Goal: Information Seeking & Learning: Learn about a topic

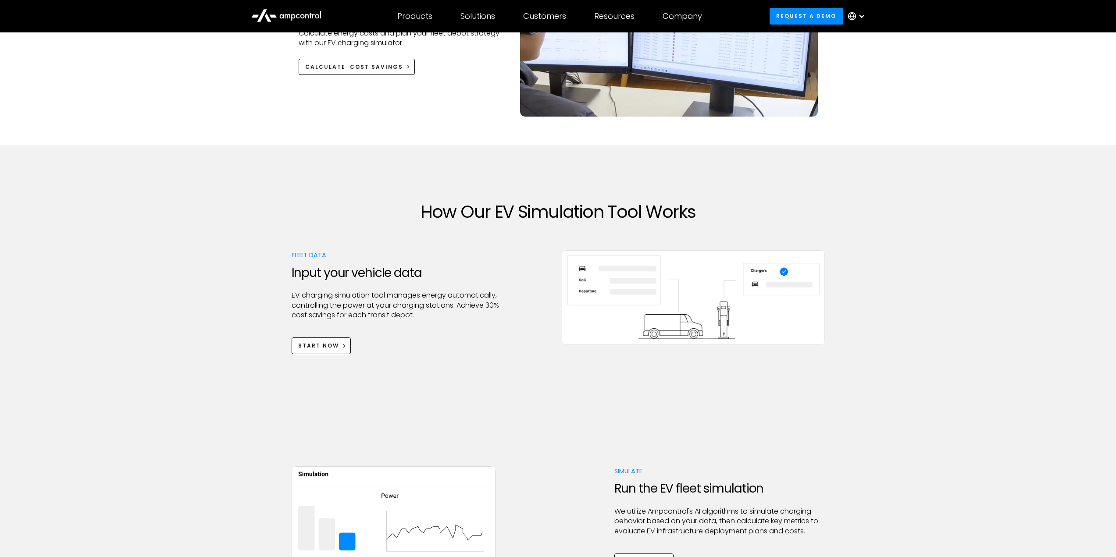
scroll to position [175, 0]
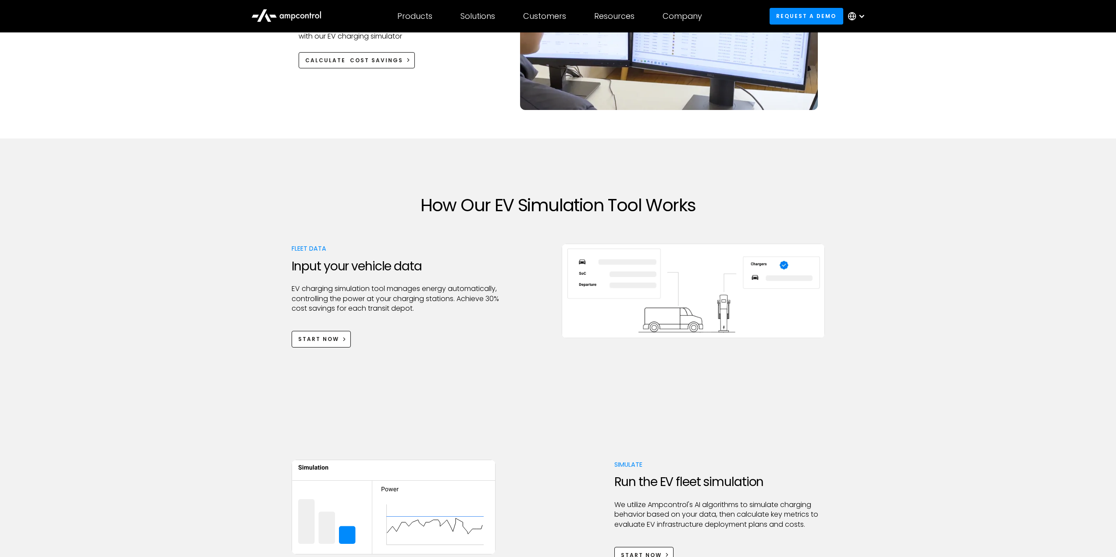
click at [239, 268] on div "How Our EV Simulation Tool Works Fleet Data Input your vehicle data EV charging…" at bounding box center [558, 271] width 1116 height 265
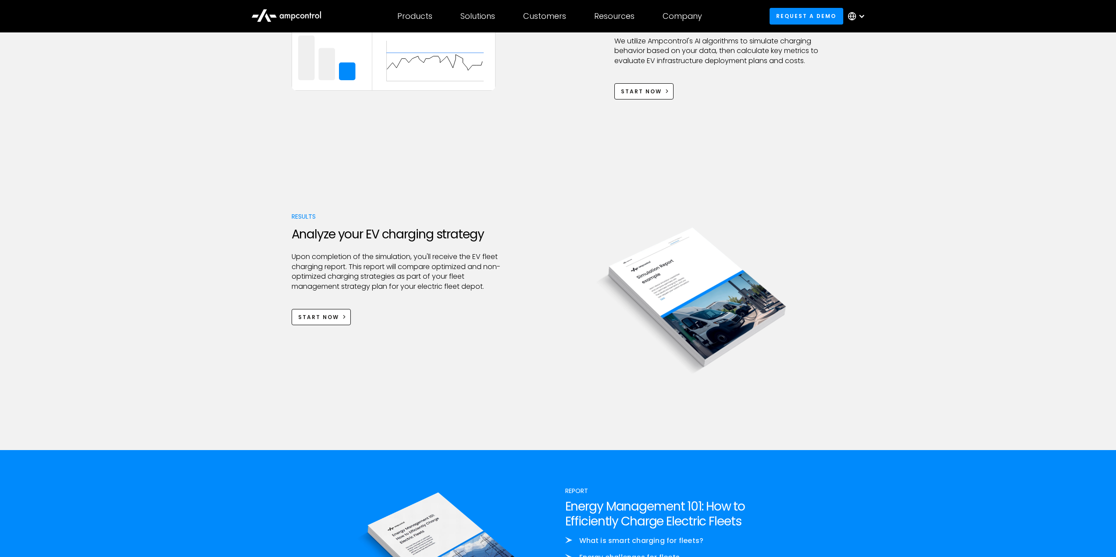
scroll to position [658, 0]
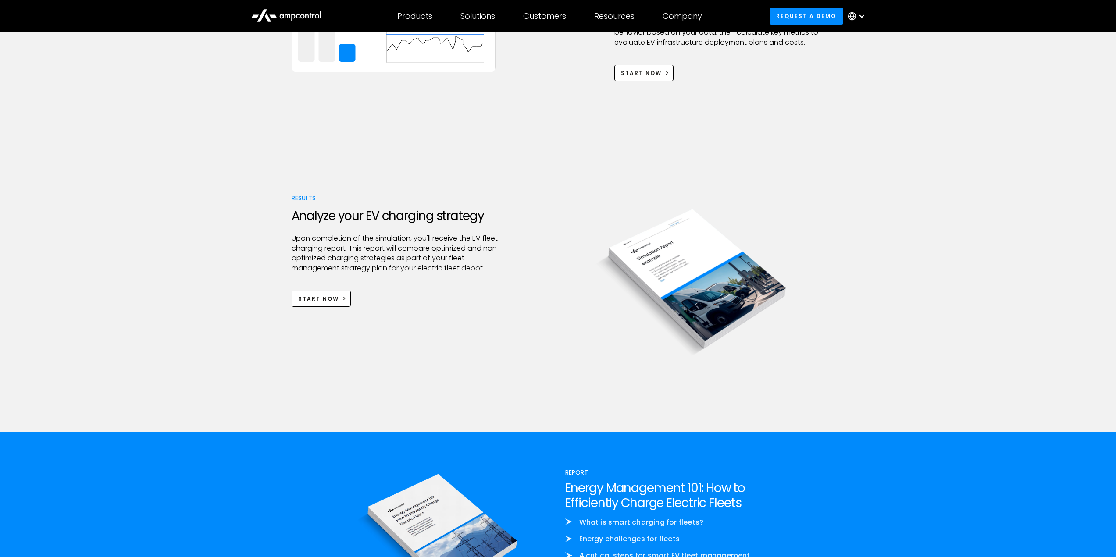
click at [252, 260] on div "Results Analyze your EV charging strategy Upon completion of the simulation, yo…" at bounding box center [558, 284] width 1116 height 295
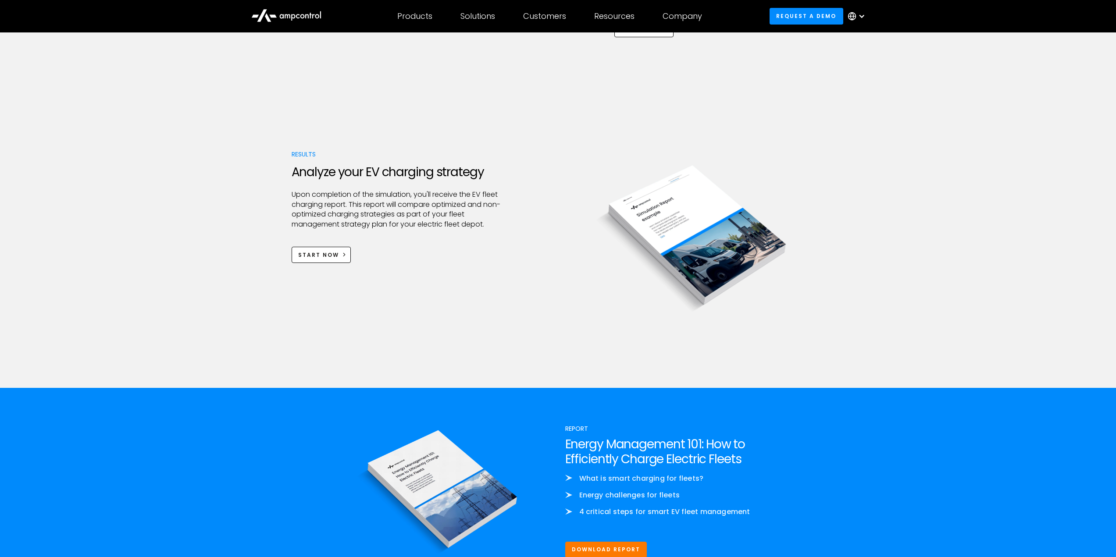
click at [252, 260] on div "Results Analyze your EV charging strategy Upon completion of the simulation, yo…" at bounding box center [558, 240] width 1116 height 295
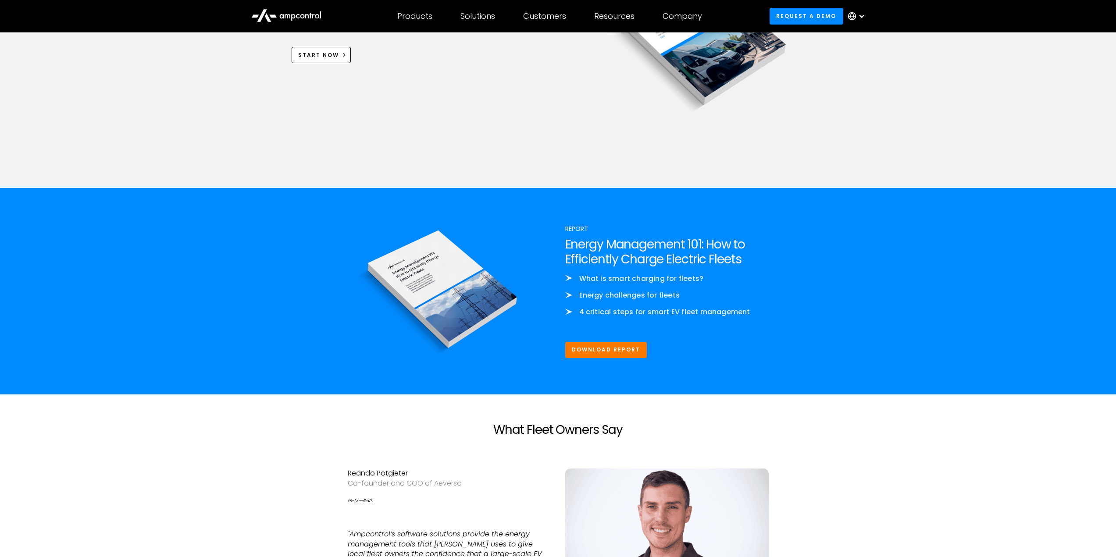
scroll to position [921, 0]
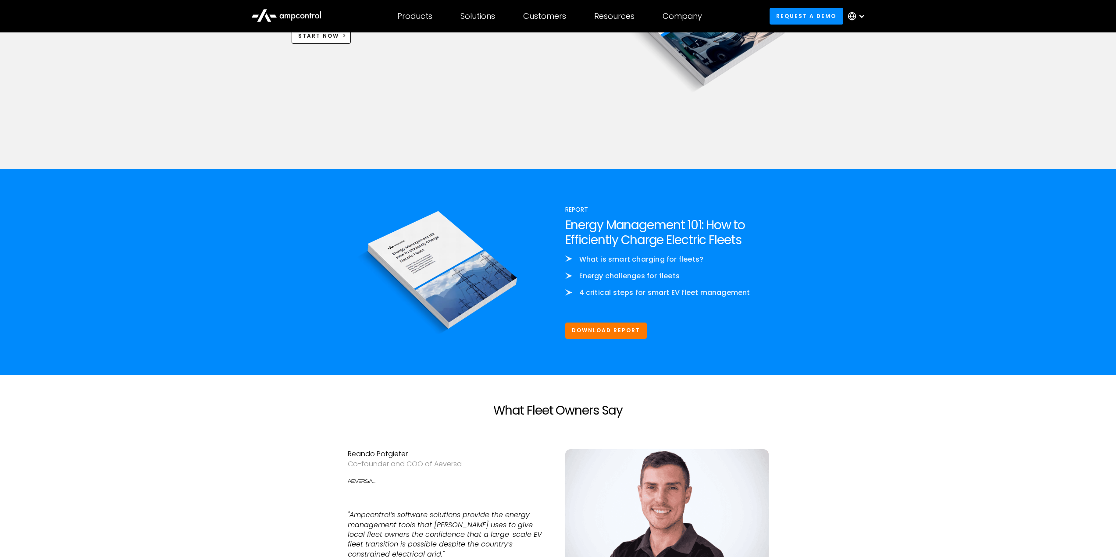
click at [252, 260] on div "Report Energy Management 101: How to Efficiently Charge Electric Fleets What is…" at bounding box center [558, 272] width 1116 height 206
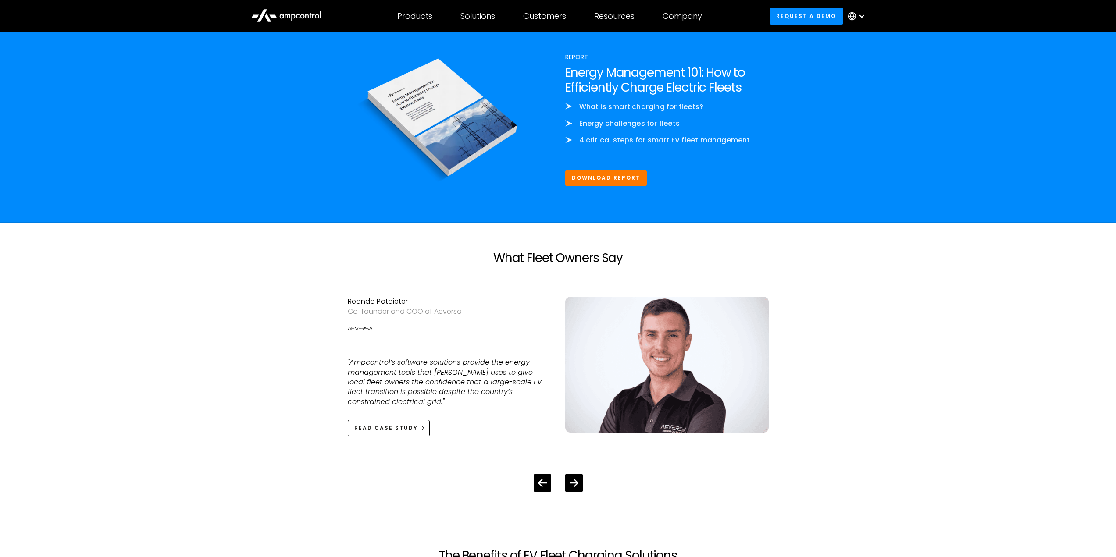
scroll to position [1096, 0]
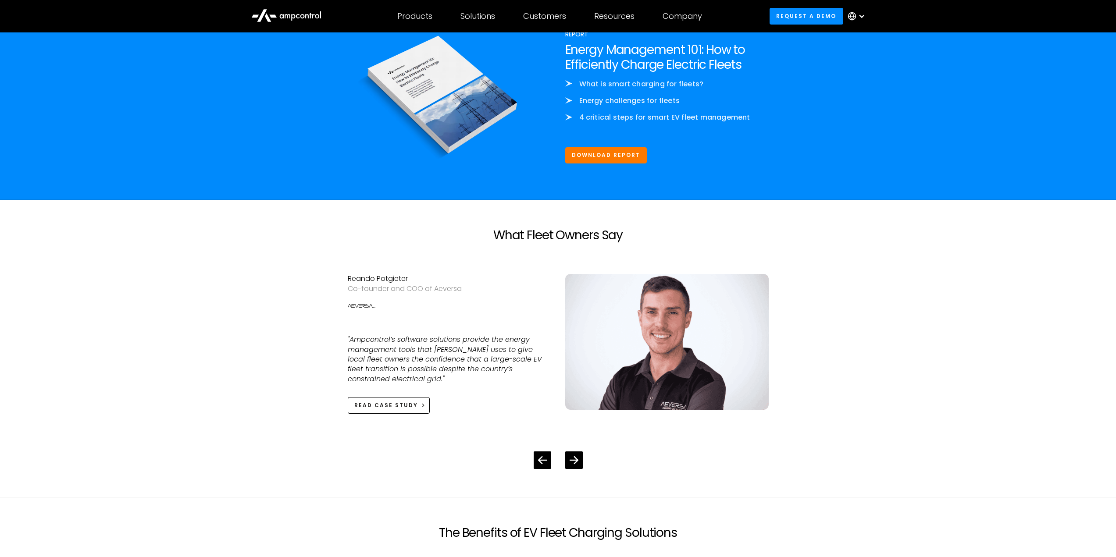
click at [287, 312] on section "What Fleet Owners Say [PERSON_NAME] Potgieter Co-founder and COO of Aeversa "Am…" at bounding box center [558, 348] width 1116 height 297
click at [311, 333] on div "What Fleet Owners Say [PERSON_NAME] Potgieter Co-founder and COO of Aeversa "Am…" at bounding box center [558, 348] width 533 height 297
click at [299, 327] on div "What Fleet Owners Say [PERSON_NAME] Potgieter Co-founder and COO of Aeversa "Am…" at bounding box center [558, 348] width 533 height 297
click at [578, 452] on div at bounding box center [574, 460] width 17 height 17
click at [575, 456] on icon at bounding box center [574, 460] width 8 height 8
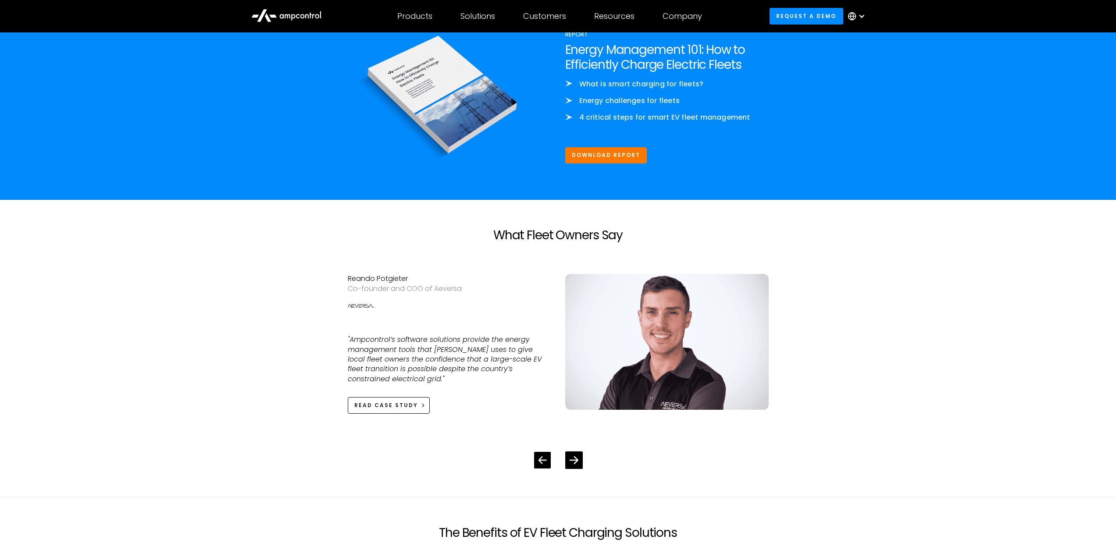
click at [551, 453] on div at bounding box center [558, 454] width 449 height 32
click at [546, 456] on icon at bounding box center [542, 460] width 8 height 8
click at [575, 456] on icon at bounding box center [574, 460] width 8 height 8
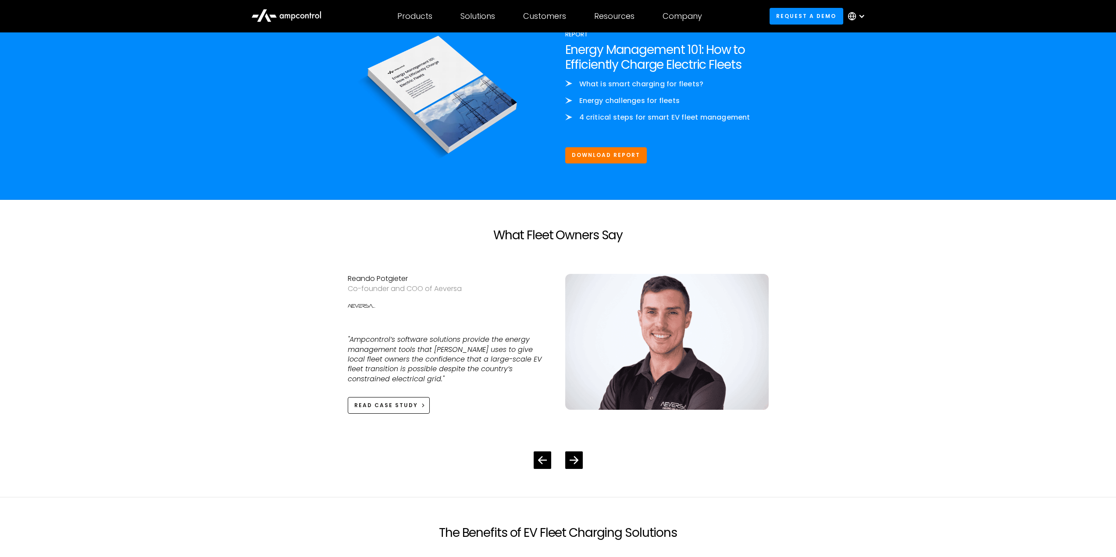
click at [331, 445] on div "What Fleet Owners Say [PERSON_NAME] Potgieter Co-founder and COO of Aeversa "Am…" at bounding box center [558, 348] width 533 height 297
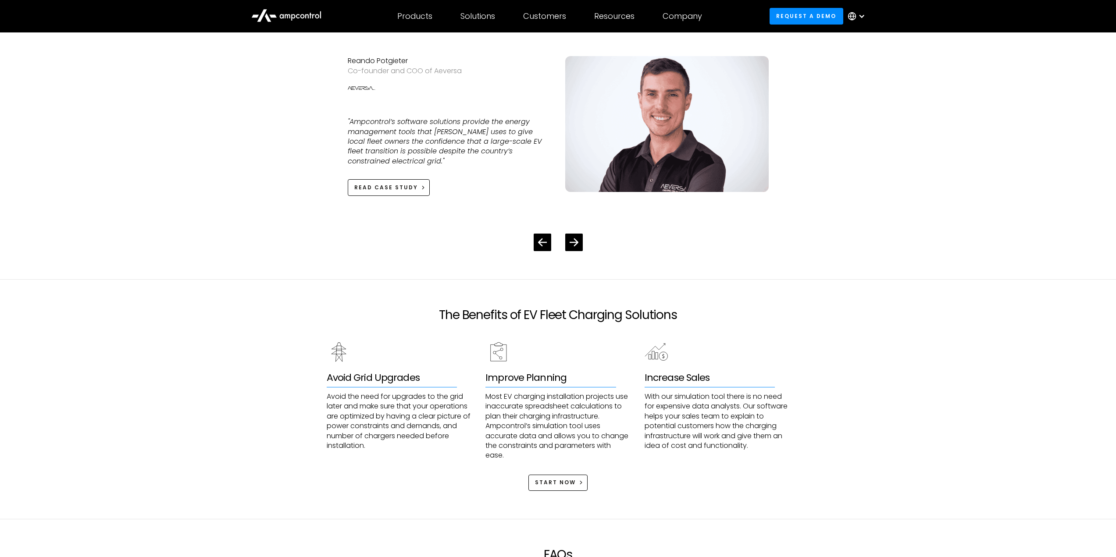
scroll to position [1316, 0]
click at [287, 370] on div "The Benefits of EV Fleet Charging Solutions Avoid Grid Upgrades Avoid the need …" at bounding box center [558, 398] width 1116 height 239
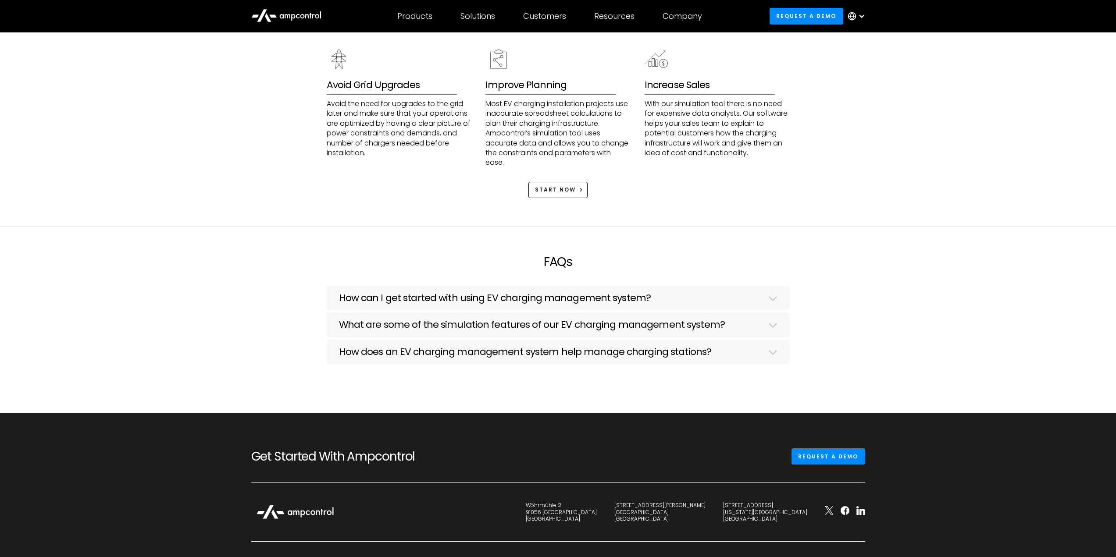
scroll to position [1623, 0]
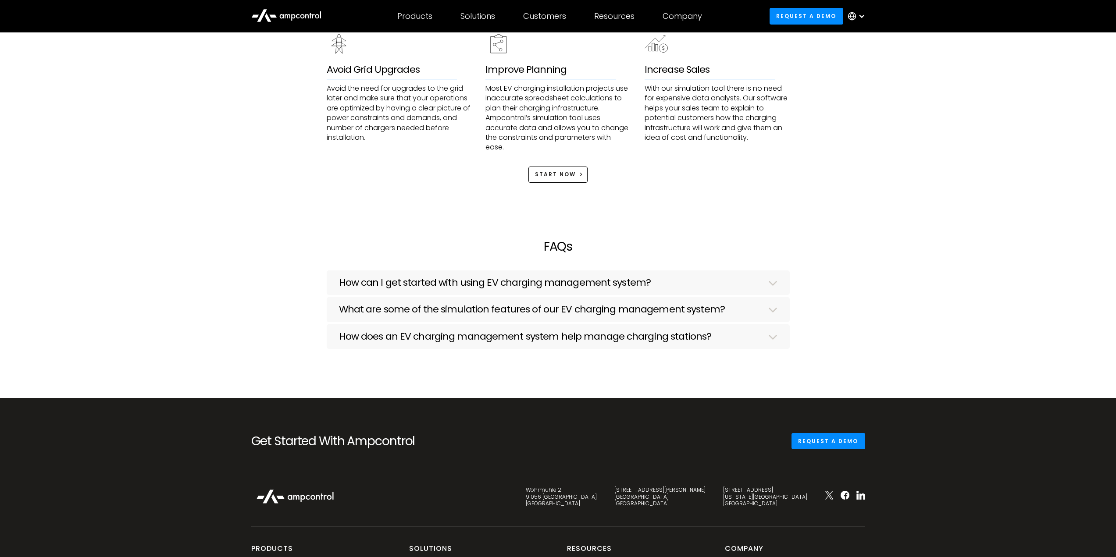
click at [422, 277] on h3 "How can I get started with using EV charging management system?" at bounding box center [495, 282] width 312 height 11
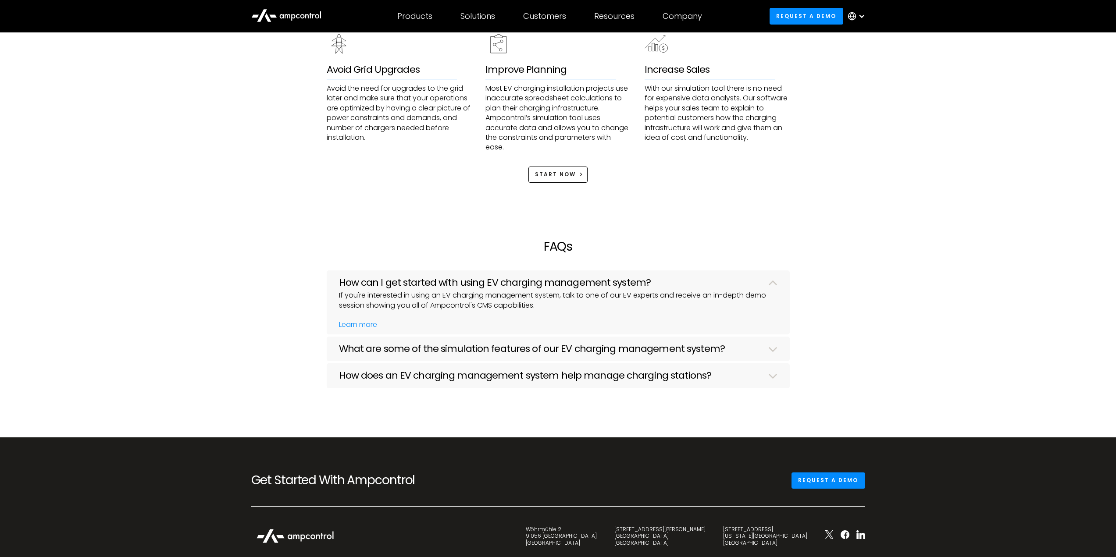
click at [314, 301] on div "FAQs How can I get started with using EV charging management system? If you're …" at bounding box center [558, 324] width 1116 height 226
click at [368, 277] on h3 "How can I get started with using EV charging management system?" at bounding box center [495, 282] width 312 height 11
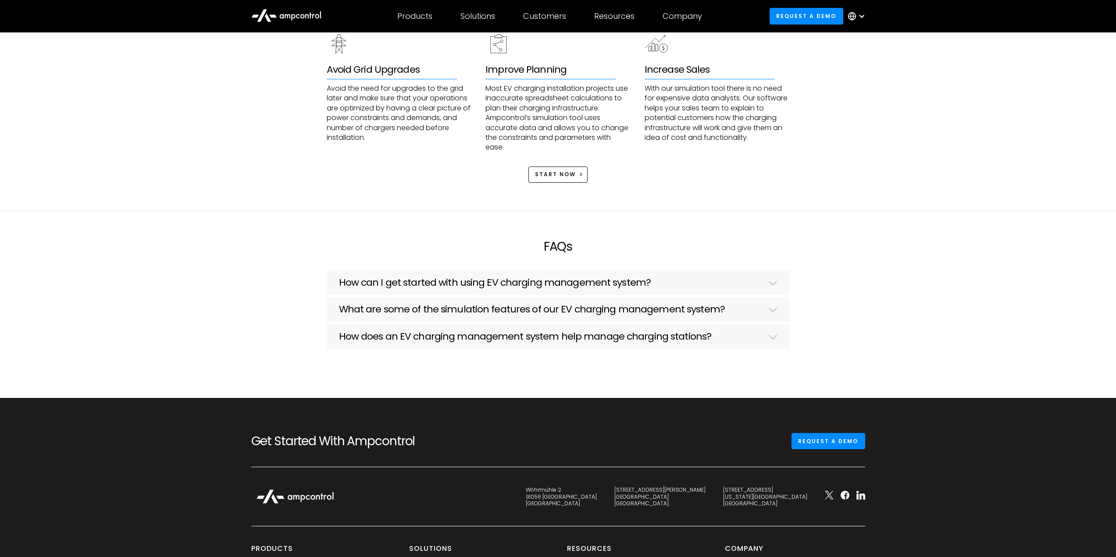
click at [313, 296] on div "FAQs How can I get started with using EV charging management system? If you're …" at bounding box center [558, 304] width 1116 height 187
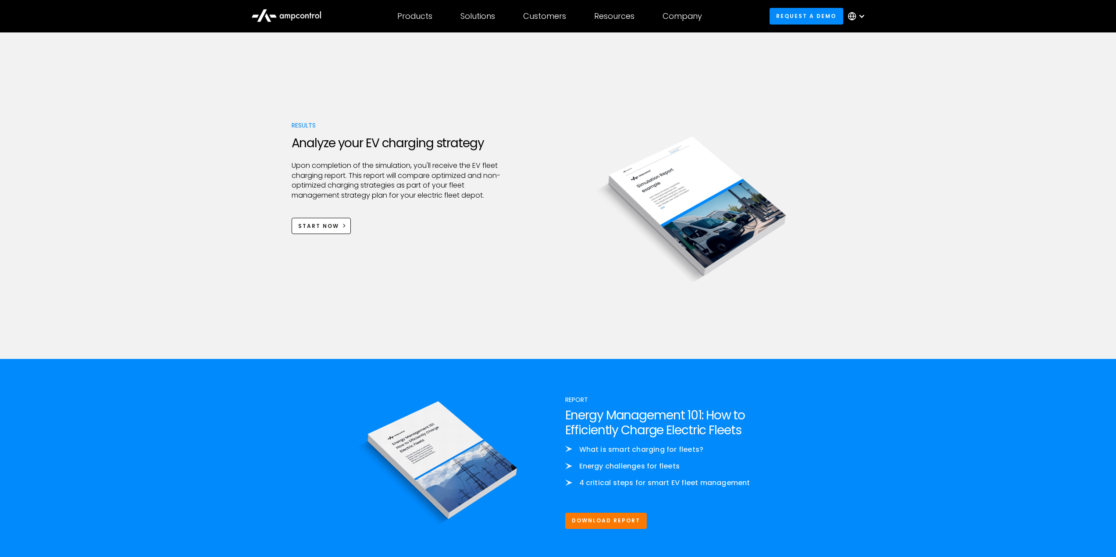
scroll to position [0, 0]
